Goal: Browse casually

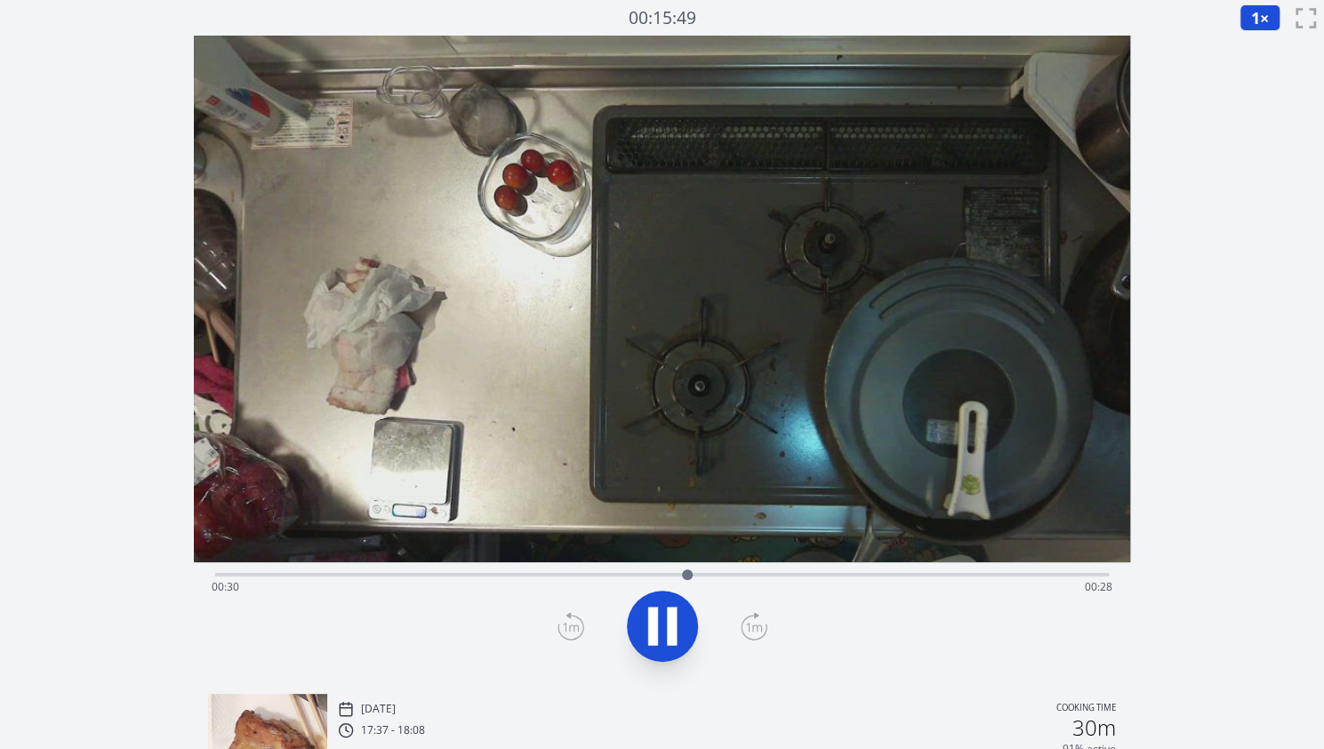
click at [571, 574] on div "Time elapsed: 00:30 Time remaining: 00:28" at bounding box center [662, 587] width 901 height 28
click at [536, 577] on div "Time elapsed: 00:24 Time remaining: 00:33" at bounding box center [662, 587] width 901 height 28
click at [494, 570] on div "Time elapsed: 00:21 Time remaining: 00:36" at bounding box center [662, 572] width 894 height 21
click at [448, 567] on div "Time elapsed: 00:18 Time remaining: 00:39" at bounding box center [662, 572] width 894 height 21
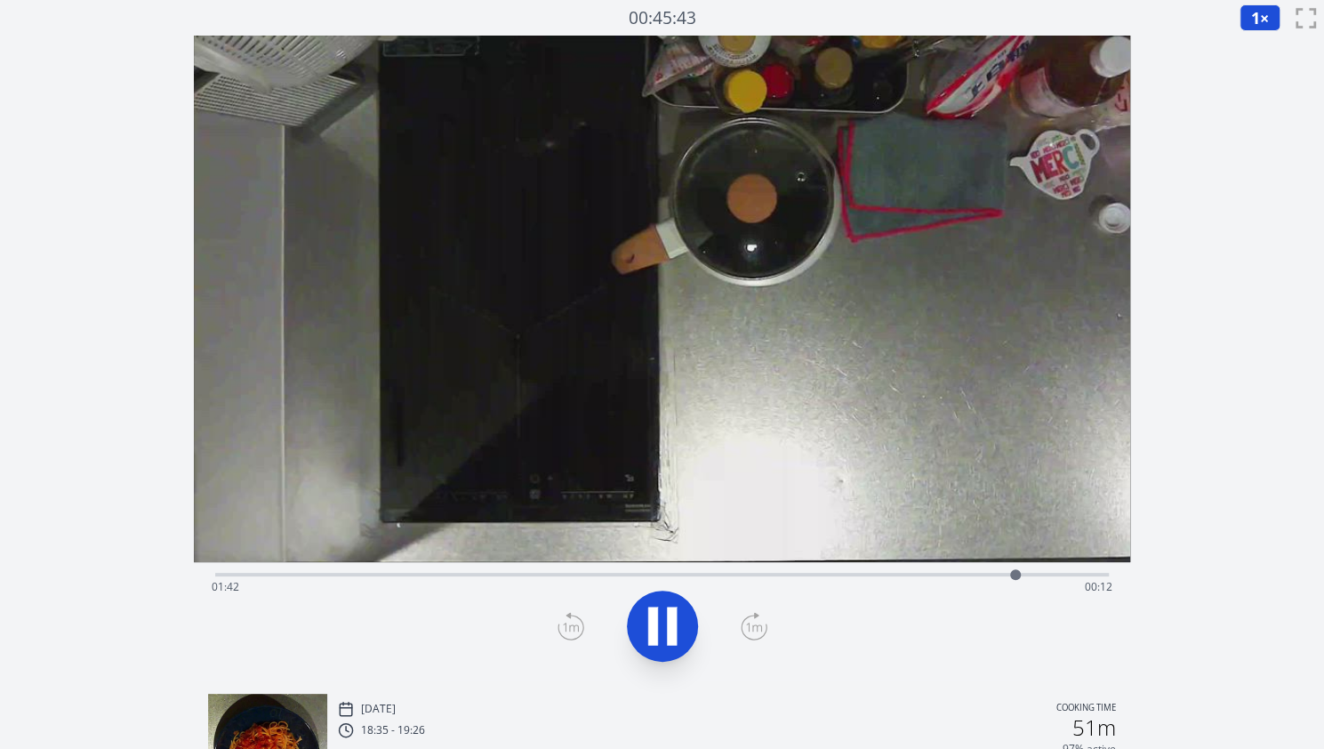
click at [915, 575] on div "Time elapsed: 01:42 Time remaining: 00:12" at bounding box center [662, 587] width 901 height 28
click at [915, 575] on div "Time elapsed: 01:34 Time remaining: 00:20" at bounding box center [662, 587] width 901 height 28
